Goal: Task Accomplishment & Management: Manage account settings

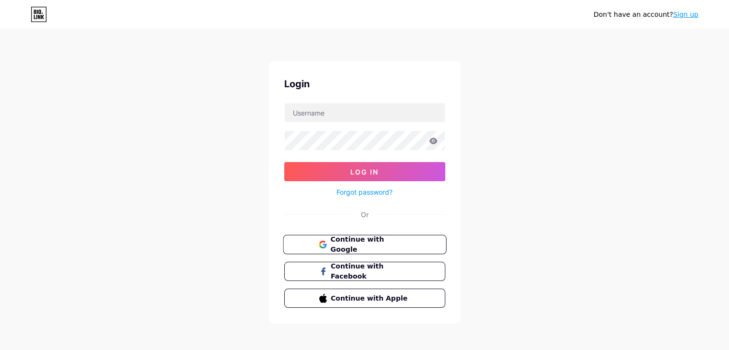
click at [358, 241] on span "Continue with Google" at bounding box center [370, 244] width 80 height 21
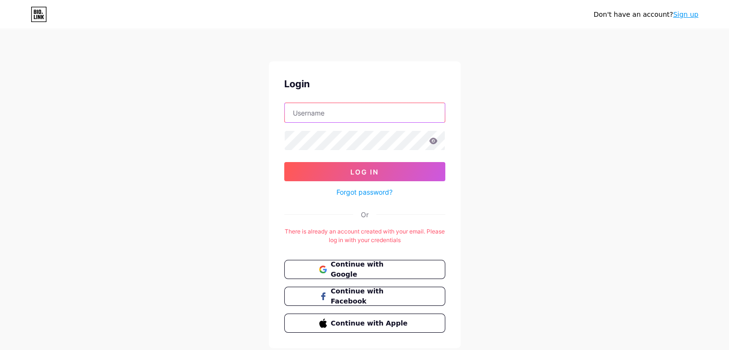
click at [372, 120] on input "text" at bounding box center [365, 112] width 160 height 19
